Goal: Transaction & Acquisition: Purchase product/service

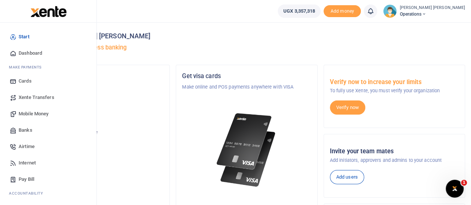
click at [32, 113] on span "Mobile Money" at bounding box center [34, 113] width 30 height 7
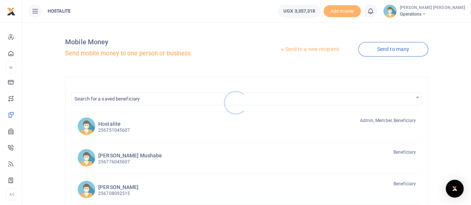
click at [303, 51] on div at bounding box center [235, 102] width 471 height 205
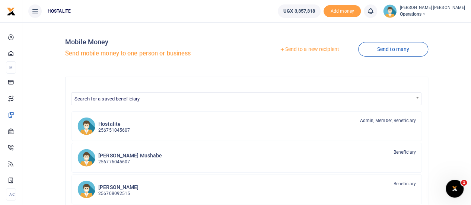
click at [299, 50] on link "Send to a new recipient" at bounding box center [309, 49] width 97 height 13
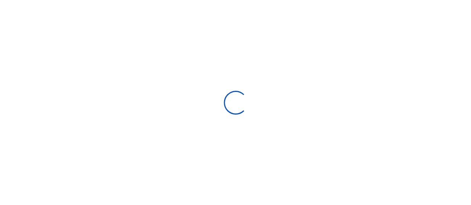
select select
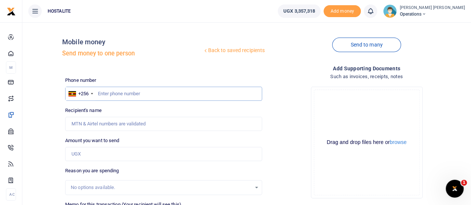
click at [116, 96] on input "text" at bounding box center [163, 94] width 197 height 14
type input "0704530575"
type input "1,400,000"
type input "[PERSON_NAME] Mushabe"
type input "1,400,000"
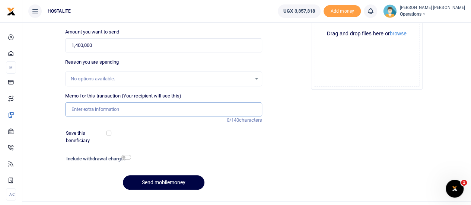
scroll to position [115, 0]
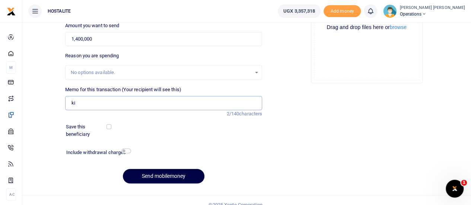
type input "k"
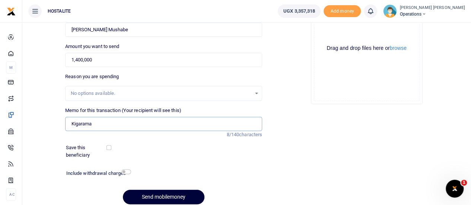
scroll to position [124, 0]
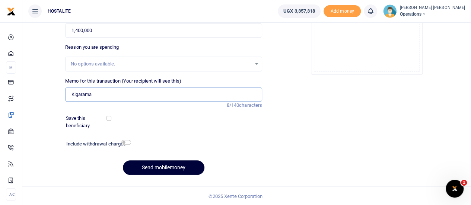
type input "Kigarama"
click at [171, 165] on button "Send mobilemoney" at bounding box center [164, 167] width 82 height 15
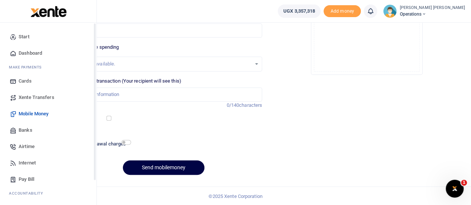
scroll to position [60, 0]
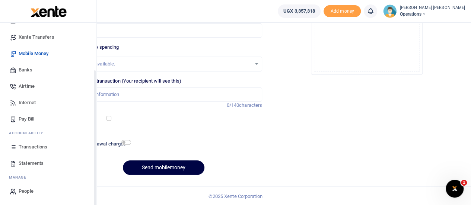
click at [94, 187] on div "Start Dashboard M ake Payments Cards Xente Transfers Mobile Money Banks Airtime…" at bounding box center [48, 83] width 96 height 243
click at [36, 148] on span "Transactions" at bounding box center [33, 146] width 29 height 7
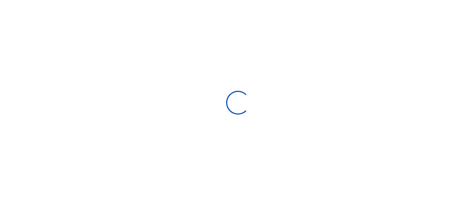
select select
type input "[DATE] - [DATE]"
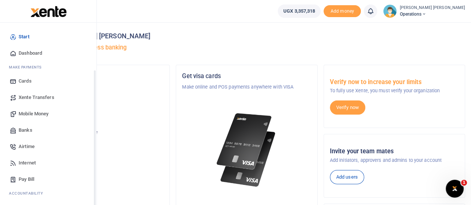
scroll to position [60, 0]
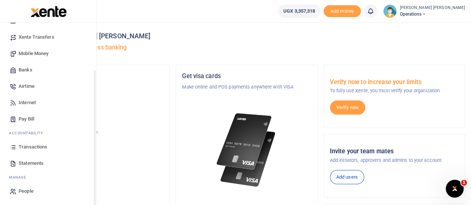
click at [93, 188] on div "Start Dashboard M ake Payments Cards Xente Transfers Mobile Money Banks Airtime…" at bounding box center [48, 83] width 96 height 243
click at [25, 147] on span "Transactions" at bounding box center [33, 146] width 29 height 7
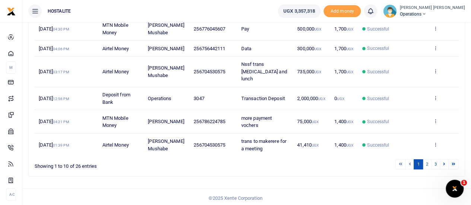
scroll to position [215, 0]
click at [429, 163] on link "2" at bounding box center [426, 164] width 9 height 10
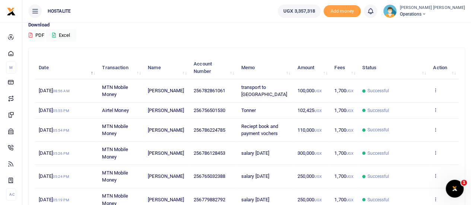
scroll to position [0, 0]
